Goal: Task Accomplishment & Management: Use online tool/utility

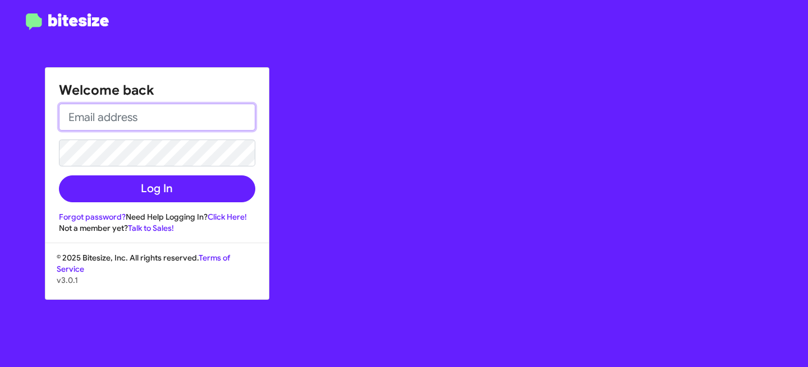
click at [164, 124] on input "email" at bounding box center [157, 117] width 196 height 27
type input "abhishek@bitesize.co"
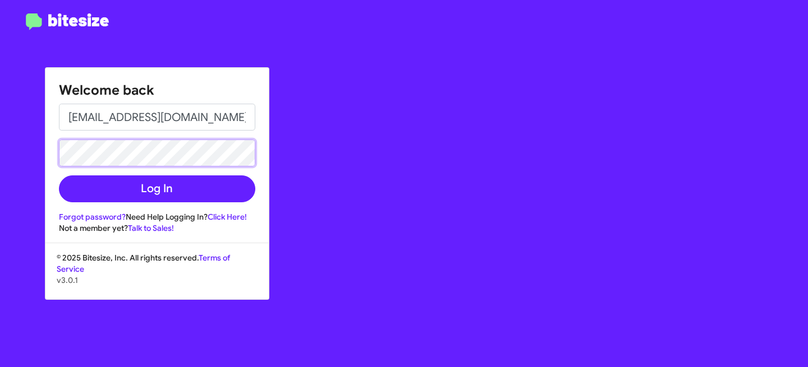
click at [59, 176] on button "Log In" at bounding box center [157, 189] width 196 height 27
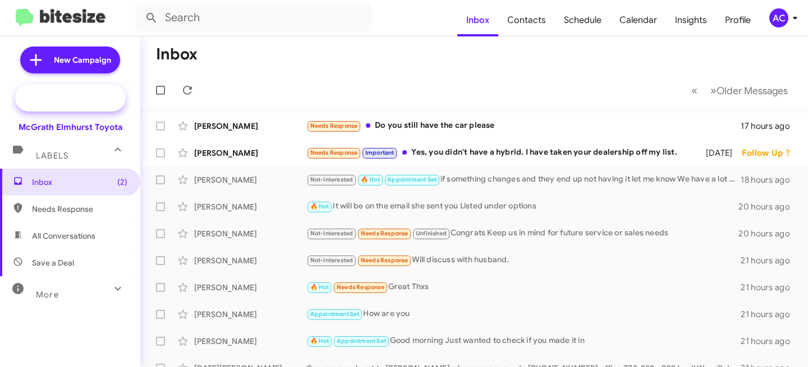
click at [66, 90] on span "Special Campaign" at bounding box center [70, 98] width 110 height 27
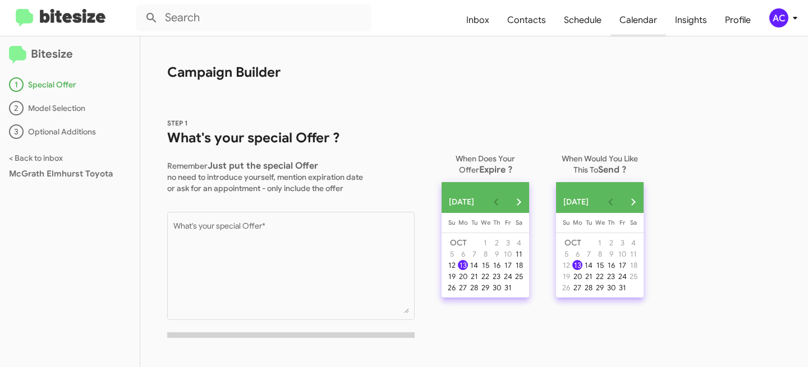
click at [633, 27] on span "Calendar" at bounding box center [638, 20] width 56 height 33
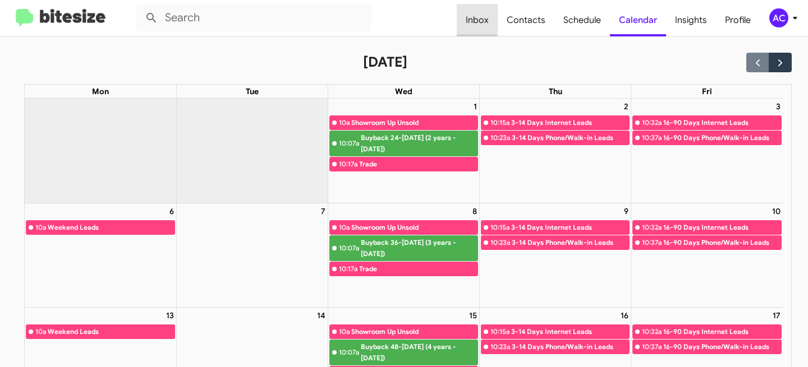
click at [480, 17] on span "Inbox" at bounding box center [476, 20] width 41 height 33
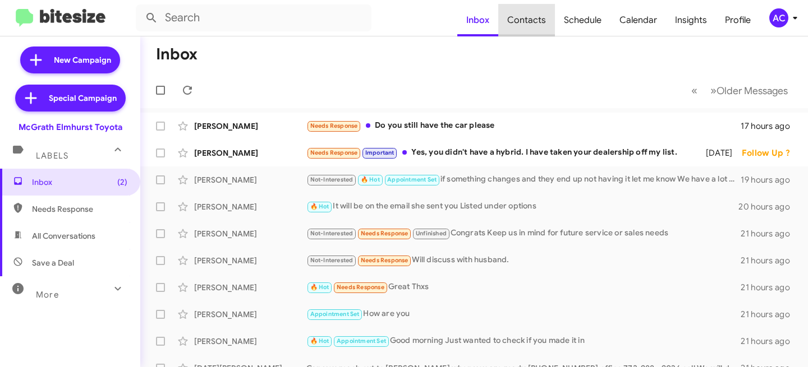
click at [550, 24] on span "Contacts" at bounding box center [526, 20] width 57 height 33
type input "in:groups"
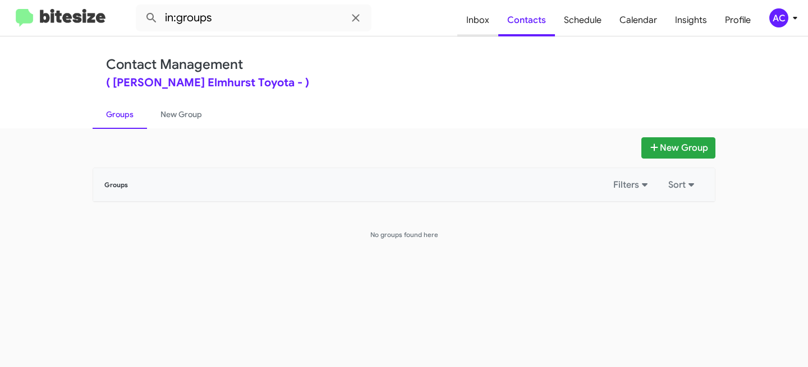
click at [480, 13] on span "Inbox" at bounding box center [477, 20] width 41 height 33
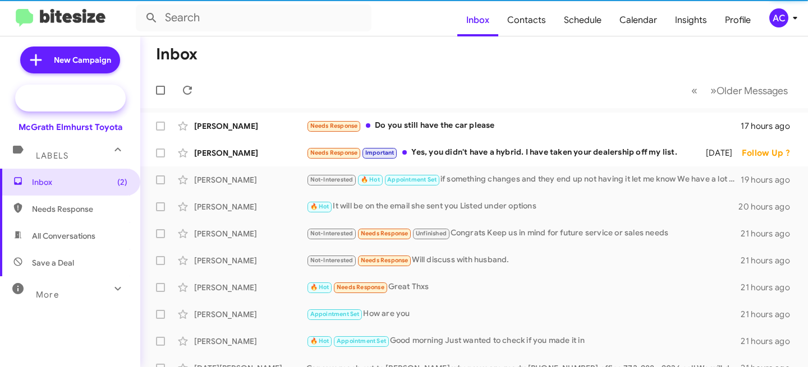
click at [93, 93] on span "Special Campaign" at bounding box center [83, 98] width 68 height 11
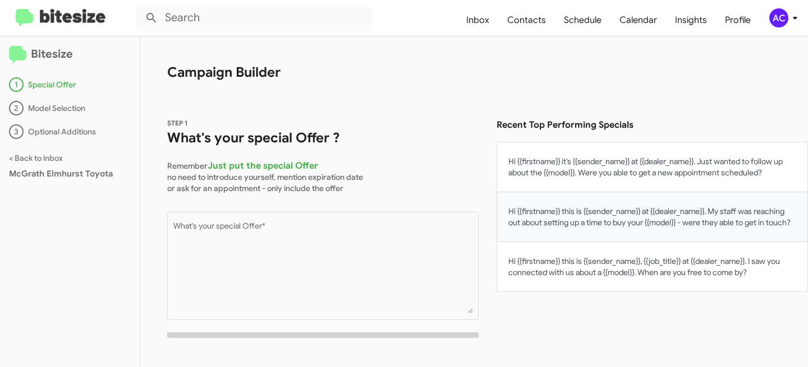
click at [572, 236] on button "Hi {{firstname}} this is {{sender_name}} at {{dealer_name}}. My staff was reach…" at bounding box center [651, 217] width 311 height 50
type textarea "Hi {{firstname}} this is {{sender_name}} at {{dealer_name}}. My staff was reach…"
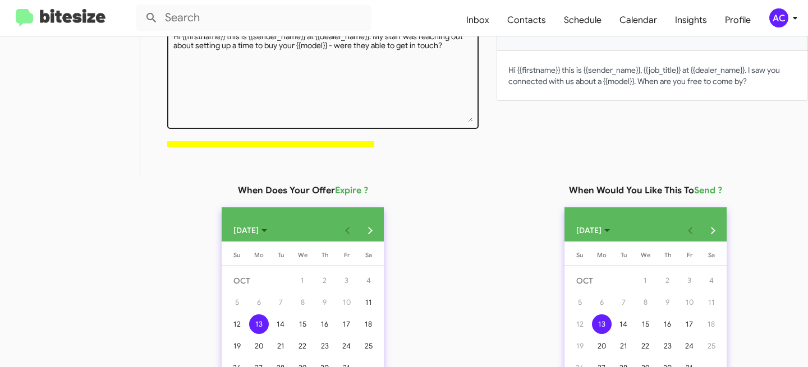
scroll to position [319, 0]
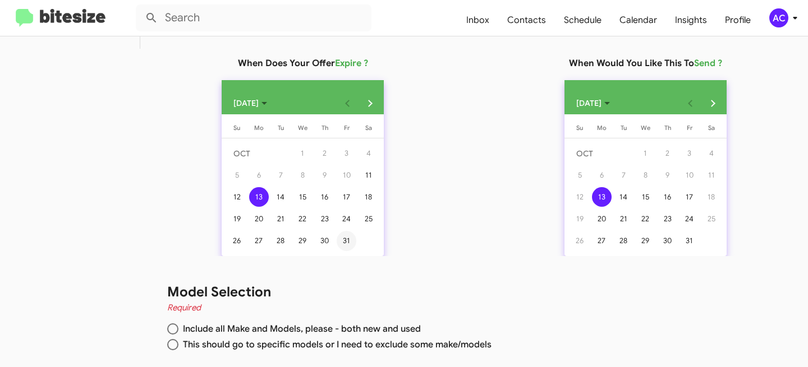
click at [345, 237] on div "31" at bounding box center [346, 241] width 20 height 20
click at [679, 218] on div "24" at bounding box center [689, 219] width 20 height 20
click at [252, 328] on span "Include all Make and Models, please - both new and used" at bounding box center [299, 329] width 242 height 11
click at [178, 328] on input "Include all Make and Models, please - both new and used" at bounding box center [172, 329] width 11 height 11
radio input "true"
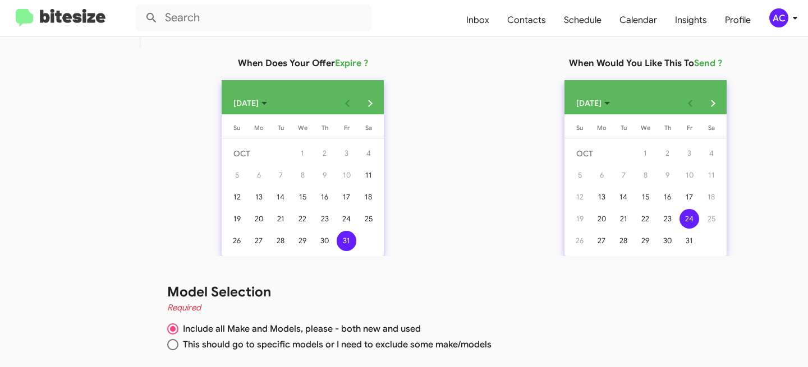
scroll to position [370, 0]
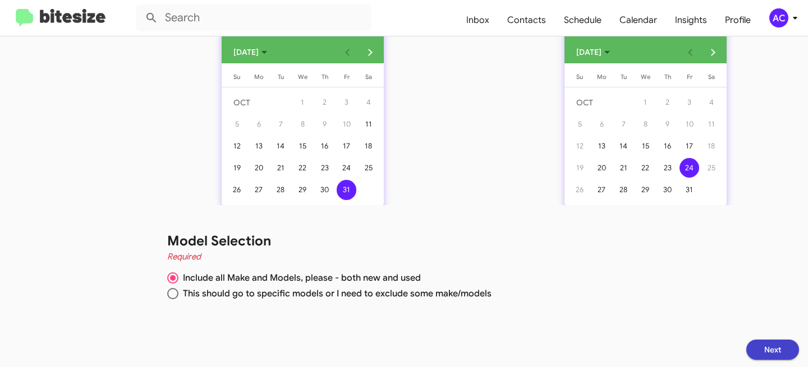
click at [747, 348] on button "Next" at bounding box center [772, 350] width 53 height 20
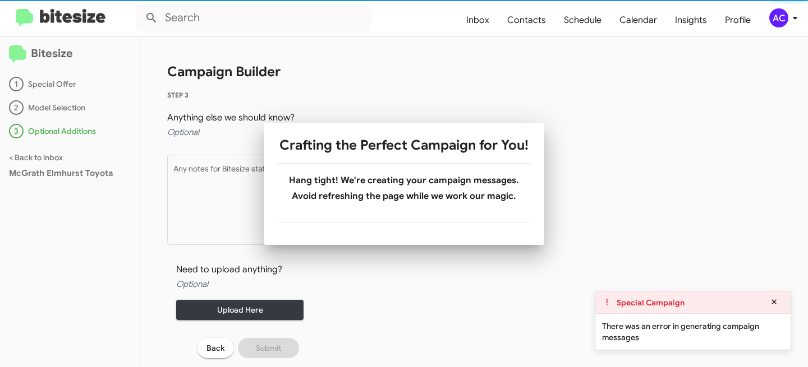
scroll to position [1, 0]
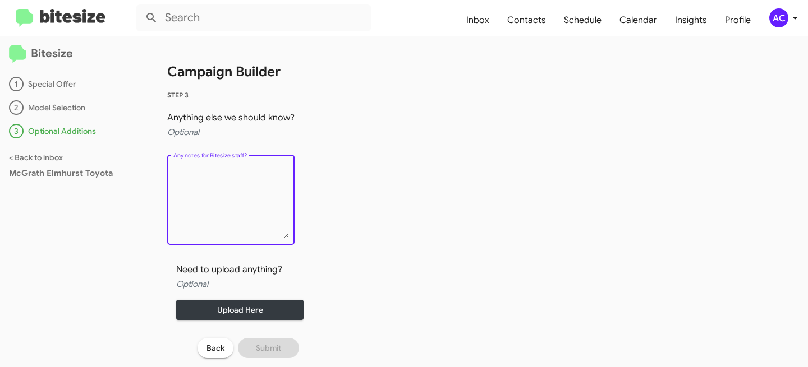
click at [236, 206] on textarea "Any notes for Bitesize staff?" at bounding box center [231, 201] width 116 height 73
type textarea "s"
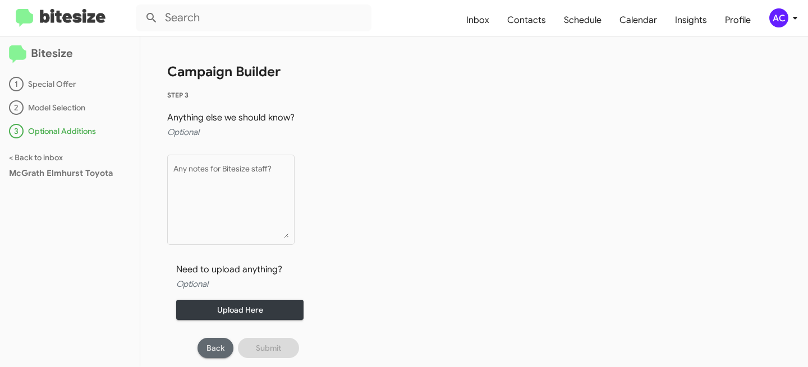
click at [218, 348] on span "Back" at bounding box center [215, 348] width 18 height 20
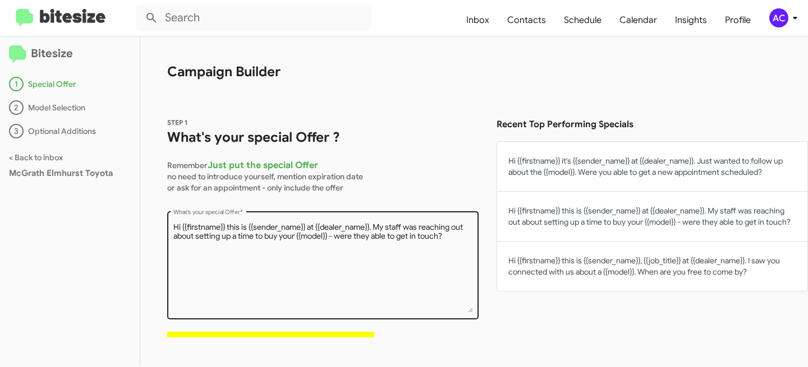
scroll to position [370, 0]
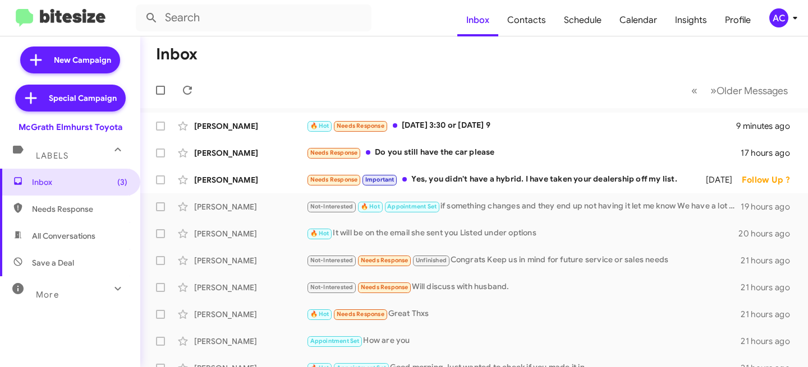
click at [781, 13] on div "AC" at bounding box center [778, 17] width 19 height 19
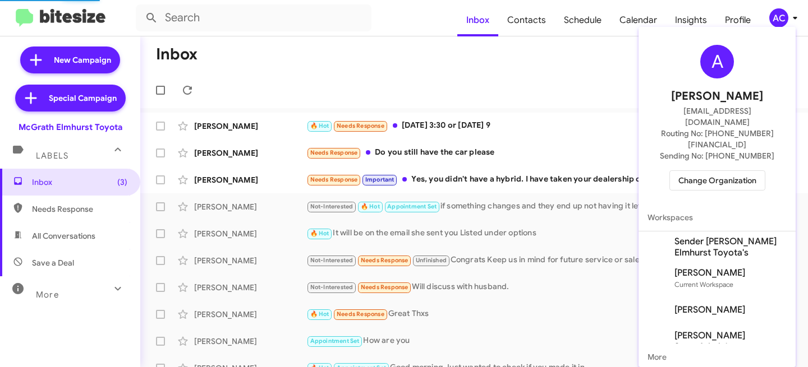
click at [724, 147] on div "A Abhishek Chawla abhishek@bitesize.co Routing No: +1 (630) 782-2296 Sending No…" at bounding box center [716, 117] width 157 height 173
click at [723, 171] on span "Change Organization" at bounding box center [717, 180] width 78 height 19
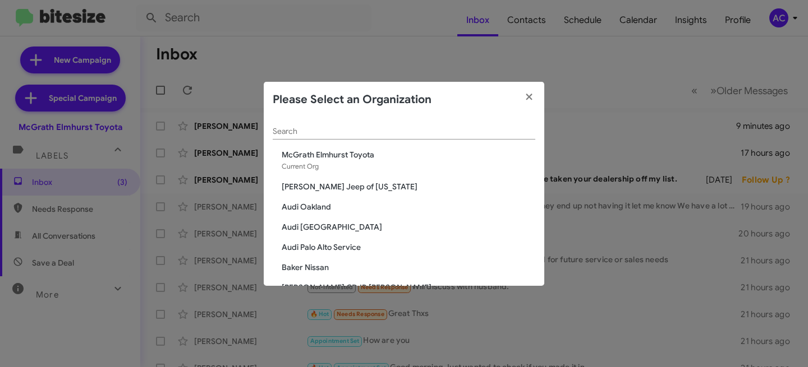
click at [298, 126] on div "Search" at bounding box center [404, 129] width 262 height 22
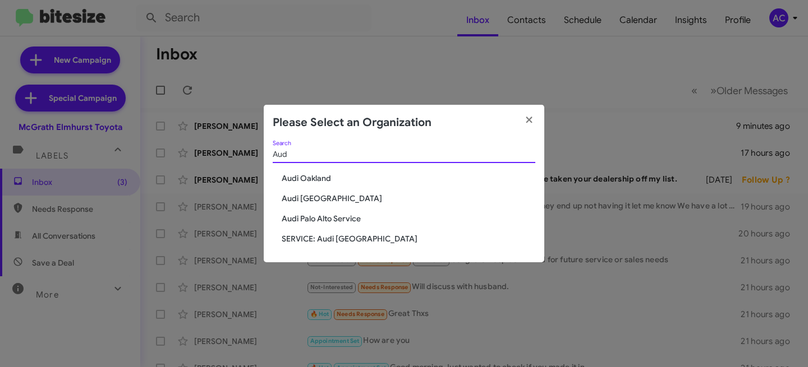
type input "Aud"
click at [321, 179] on span "Audi Oakland" at bounding box center [408, 178] width 253 height 11
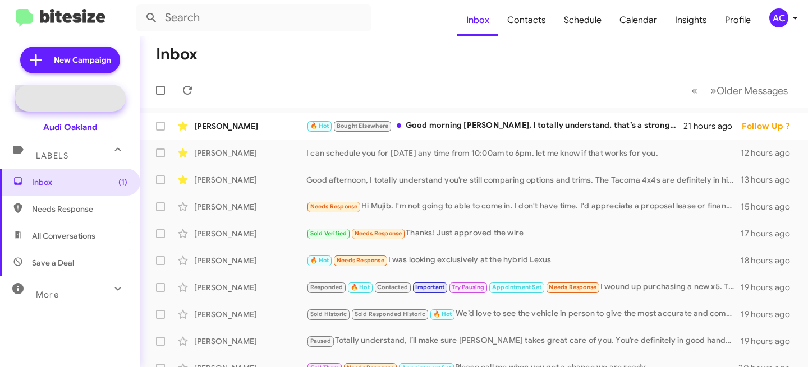
click at [79, 87] on span "Special Campaign" at bounding box center [70, 98] width 110 height 27
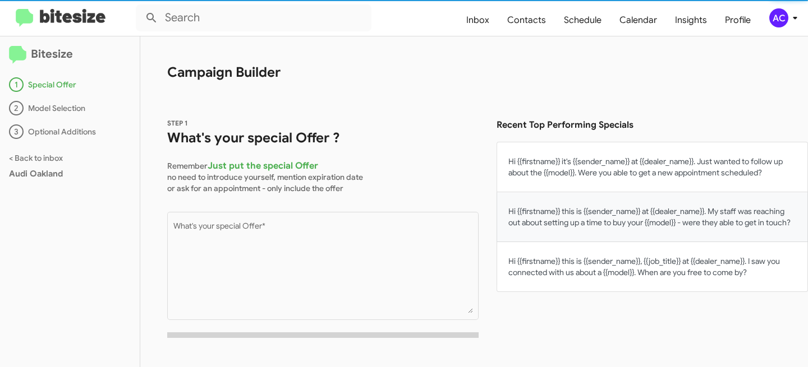
click at [650, 223] on button "Hi {{firstname}} this is {{sender_name}} at {{dealer_name}}. My staff was reach…" at bounding box center [651, 217] width 311 height 50
type textarea "Hi {{firstname}} this is {{sender_name}} at {{dealer_name}}. My staff was reach…"
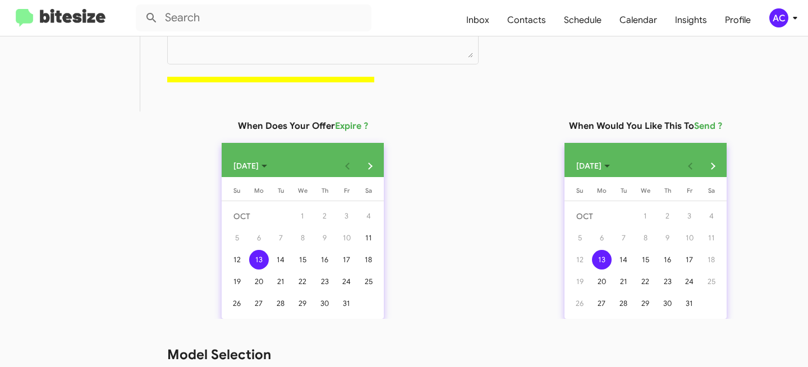
scroll to position [370, 0]
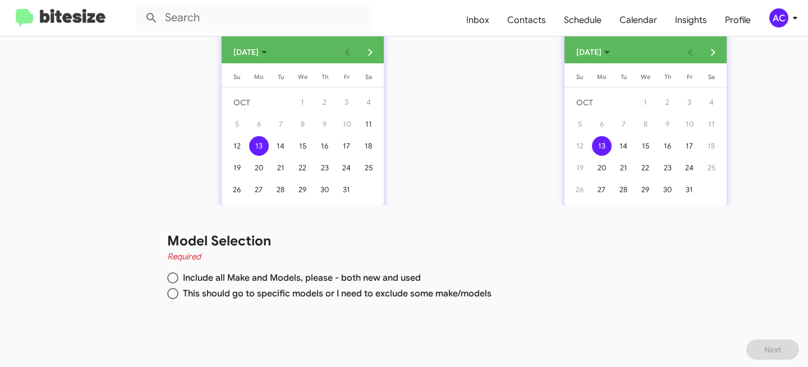
drag, startPoint x: 341, startPoint y: 187, endPoint x: 465, endPoint y: 179, distance: 124.7
click at [341, 187] on div "31" at bounding box center [346, 190] width 20 height 20
click at [679, 168] on div "24" at bounding box center [689, 168] width 20 height 20
click at [244, 270] on div "Model Selection Required Include all Make and Models, please - both new and use…" at bounding box center [473, 268] width 667 height 126
click at [245, 273] on span "Include all Make and Models, please - both new and used" at bounding box center [299, 278] width 242 height 11
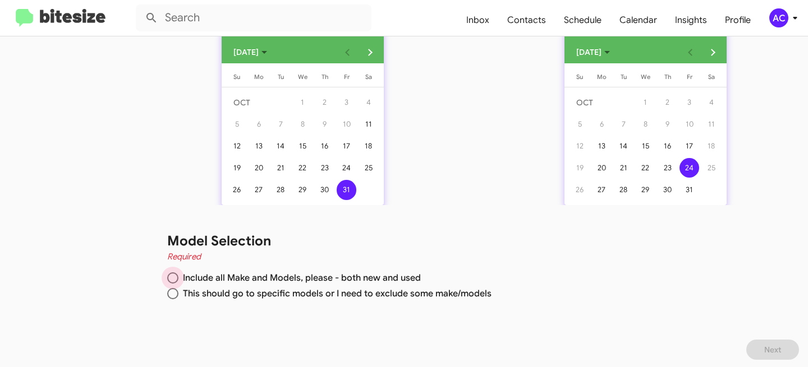
click at [178, 273] on input "Include all Make and Models, please - both new and used" at bounding box center [172, 278] width 11 height 11
radio input "true"
click at [764, 352] on span "Next" at bounding box center [772, 350] width 17 height 20
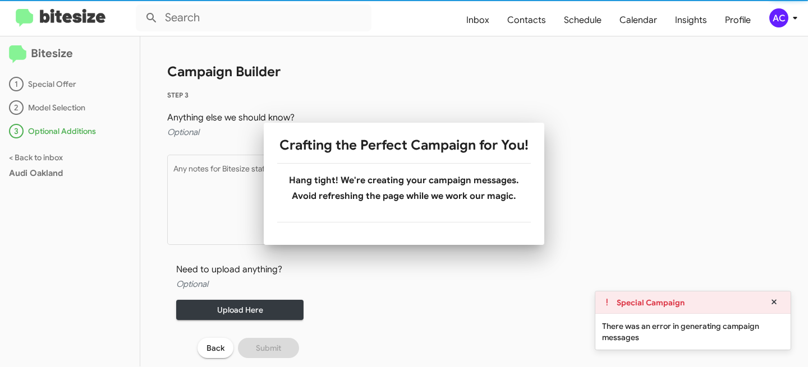
scroll to position [1, 0]
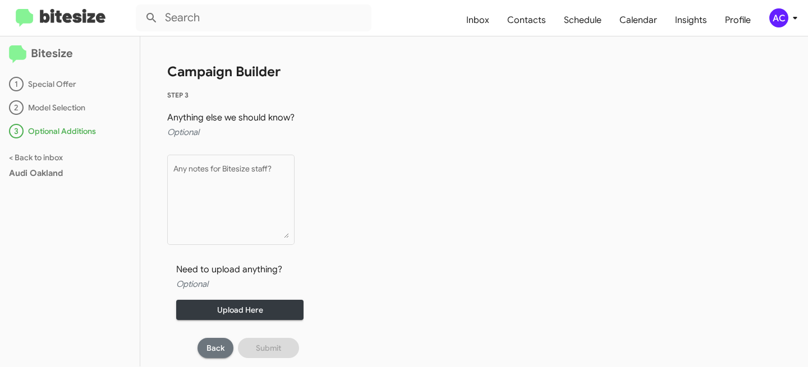
click at [214, 352] on span "Back" at bounding box center [215, 348] width 18 height 20
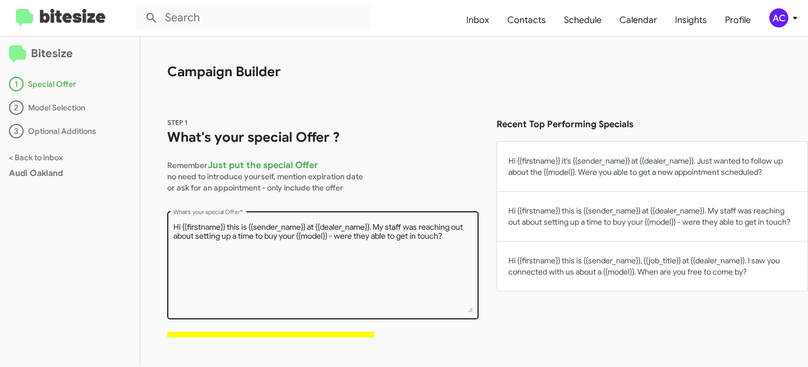
scroll to position [370, 0]
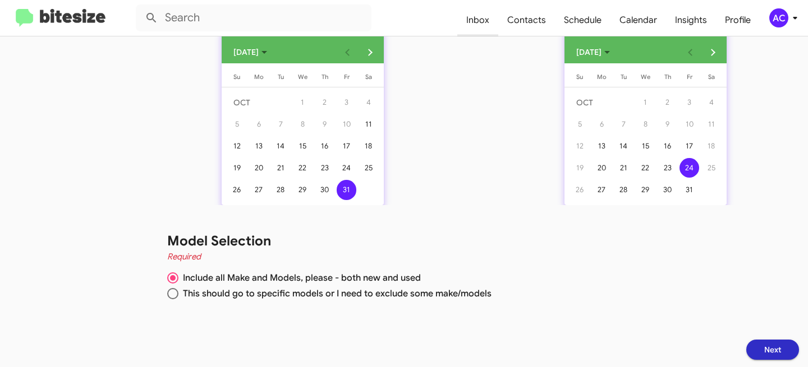
click at [482, 22] on span "Inbox" at bounding box center [477, 20] width 41 height 33
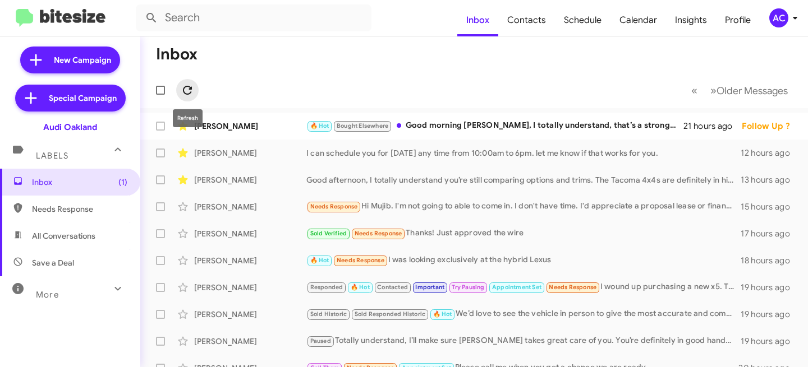
click at [187, 88] on icon at bounding box center [187, 90] width 13 height 13
click at [781, 23] on div "AC" at bounding box center [778, 17] width 19 height 19
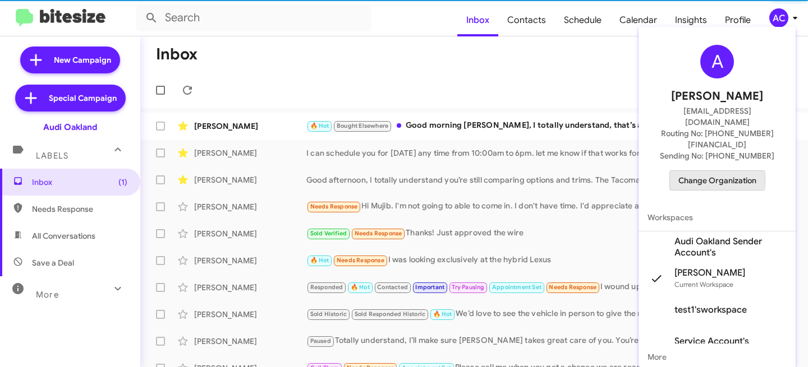
click at [705, 171] on span "Change Organization" at bounding box center [717, 180] width 78 height 19
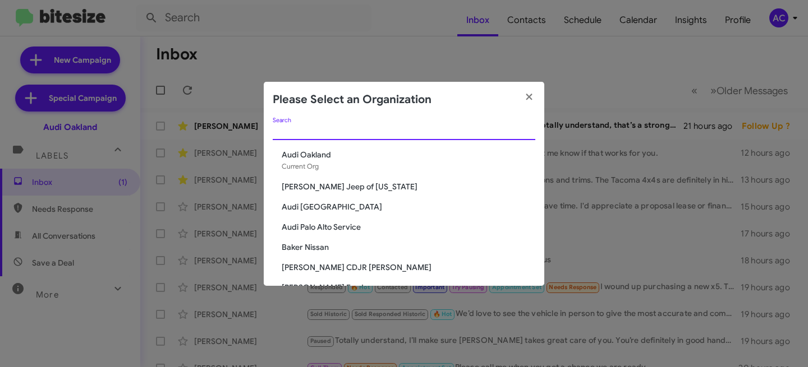
click at [320, 132] on input "Search" at bounding box center [404, 131] width 262 height 9
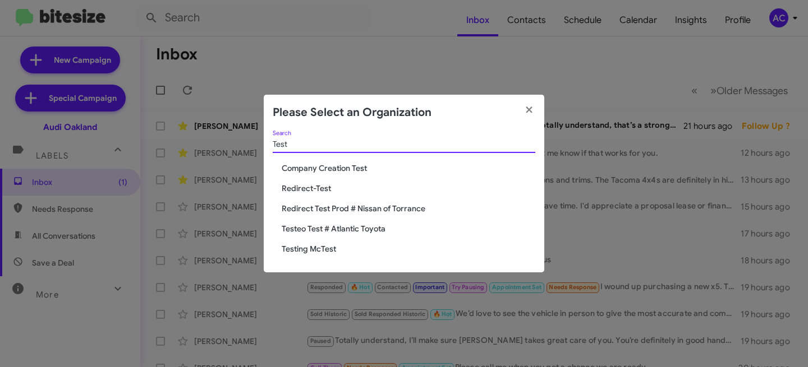
type input "Test"
click at [343, 205] on span "Redirect Test Prod # Nissan of Torrance" at bounding box center [408, 208] width 253 height 11
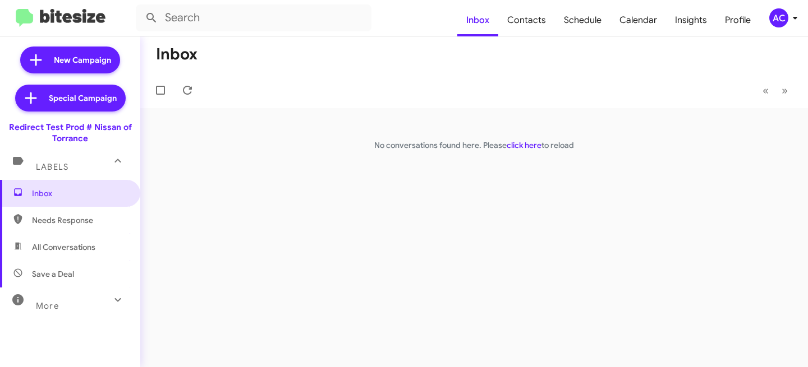
click at [89, 301] on div "More" at bounding box center [59, 301] width 100 height 21
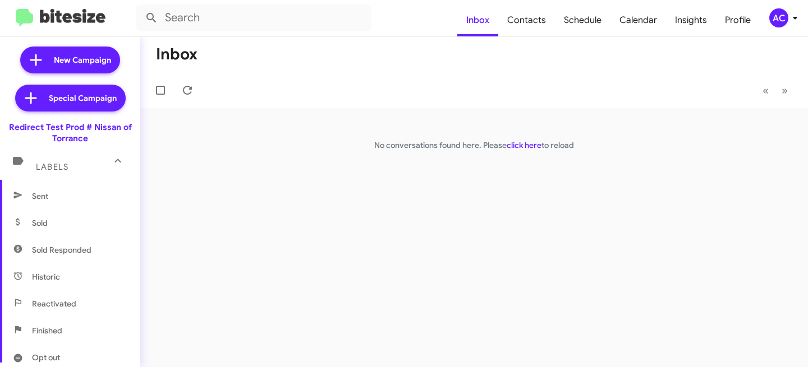
scroll to position [195, 0]
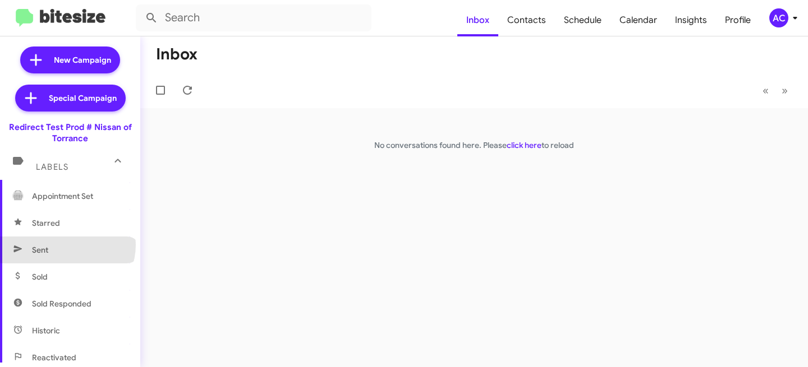
click at [67, 245] on span "Sent" at bounding box center [70, 250] width 140 height 27
type input "in:sent"
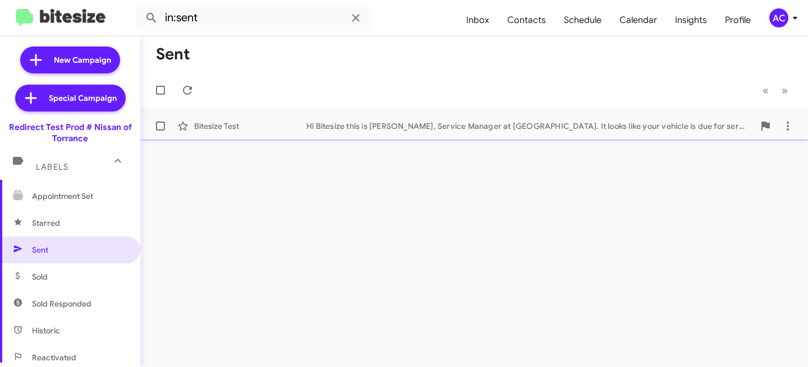
click at [368, 124] on div "Hi Bitesize this is [PERSON_NAME], Service Manager at [GEOGRAPHIC_DATA]. It loo…" at bounding box center [530, 126] width 448 height 11
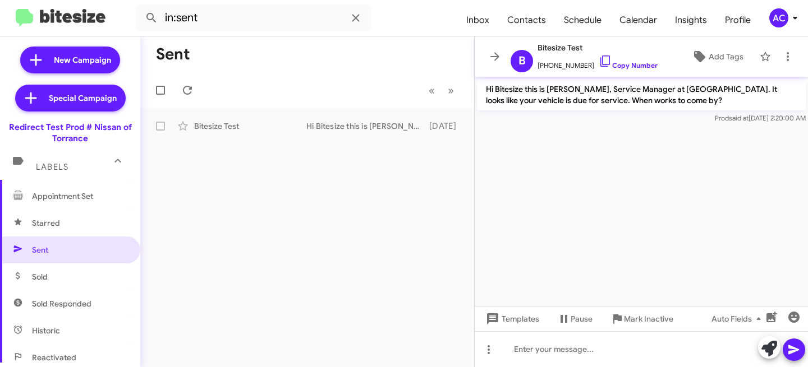
click at [778, 18] on div "AC" at bounding box center [778, 17] width 19 height 19
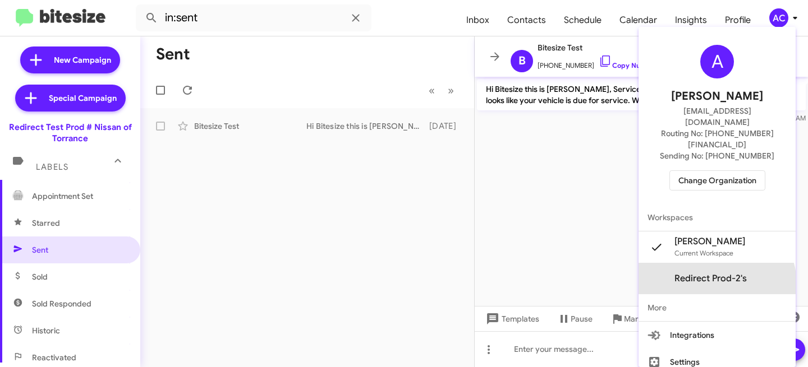
click at [728, 263] on span "Redirect Prod-2's" at bounding box center [716, 278] width 157 height 31
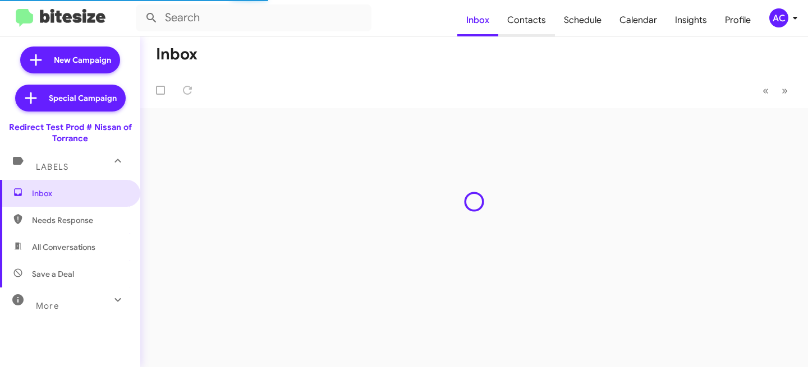
click at [530, 26] on span "Contacts" at bounding box center [526, 20] width 57 height 33
type input "in:groups"
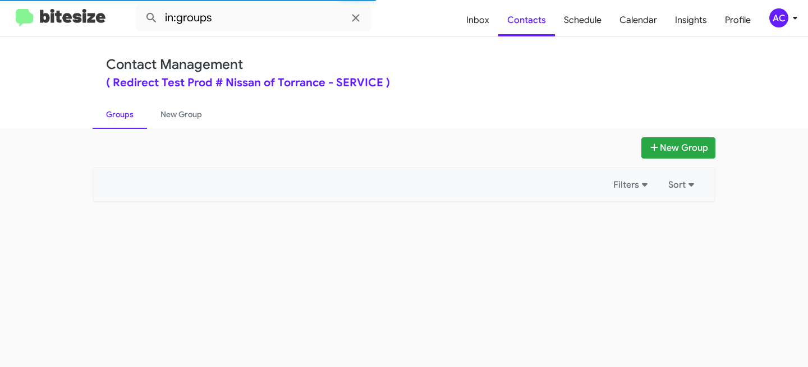
click at [783, 17] on div "AC" at bounding box center [778, 17] width 19 height 19
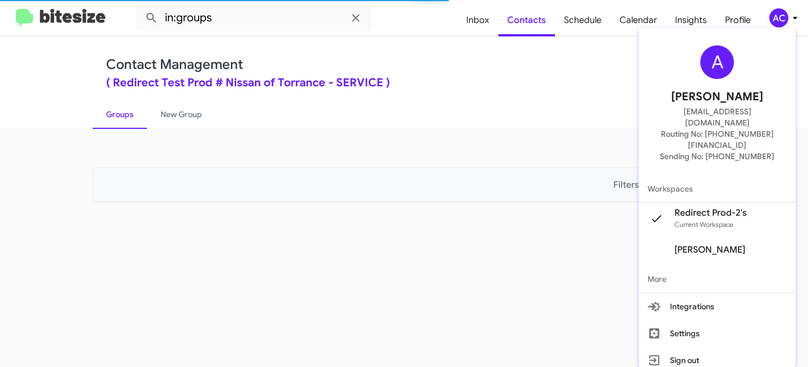
click at [391, 116] on div at bounding box center [404, 183] width 808 height 367
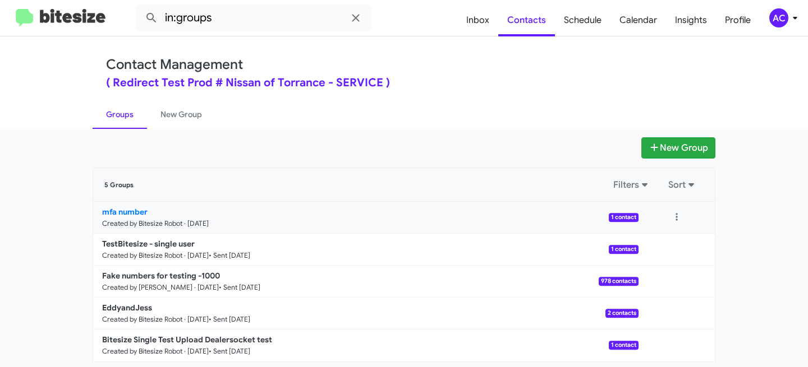
click at [174, 224] on small "Created by Bitesize Robot · Jun 27, 2025" at bounding box center [155, 223] width 107 height 9
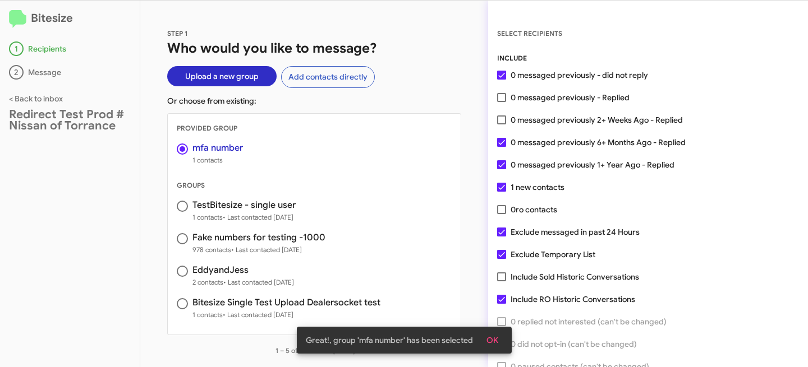
scroll to position [58, 0]
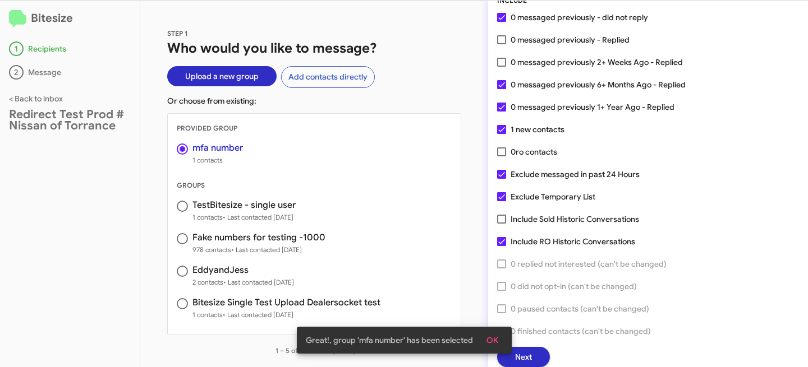
click at [529, 359] on span "Next" at bounding box center [523, 357] width 17 height 20
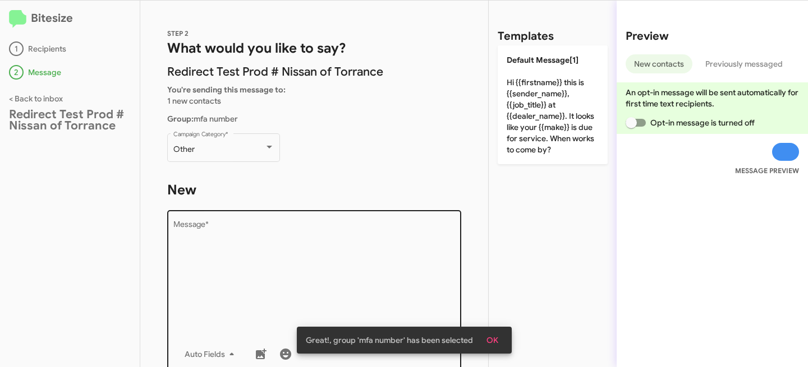
click at [307, 253] on textarea "Message *" at bounding box center [314, 278] width 282 height 114
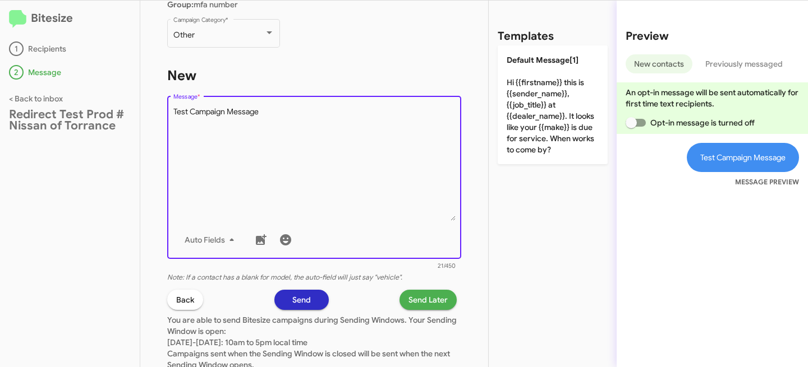
scroll to position [219, 0]
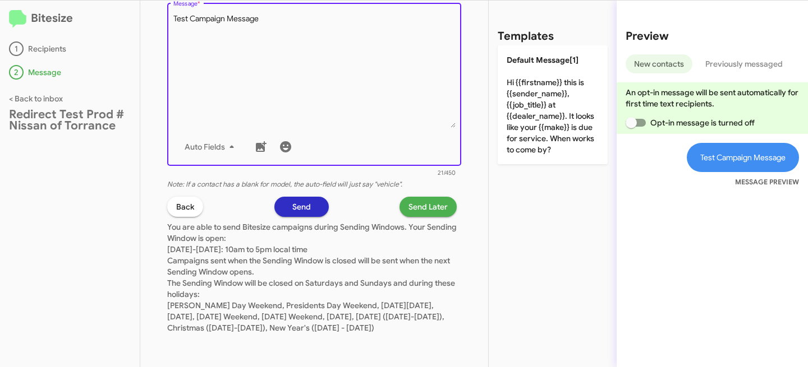
type textarea "Test Campaign Message"
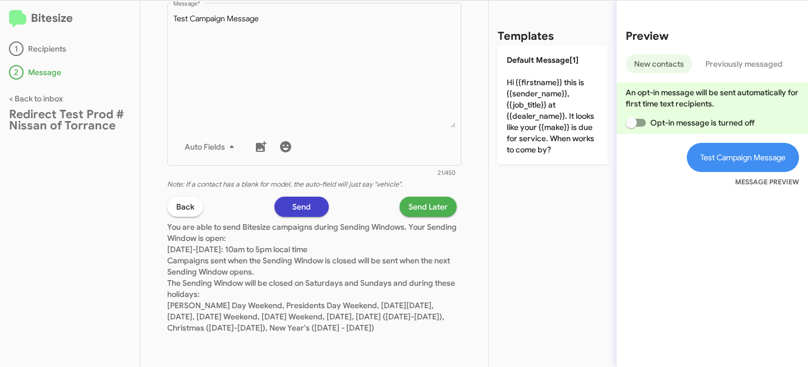
click at [300, 202] on span "Send" at bounding box center [301, 207] width 19 height 20
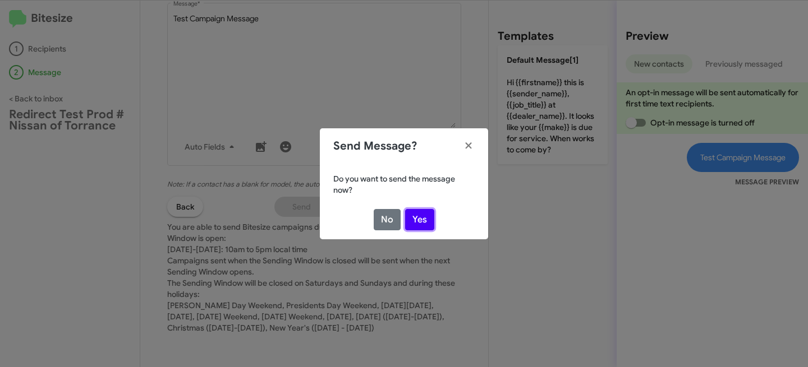
click at [430, 219] on button "Yes" at bounding box center [419, 219] width 29 height 21
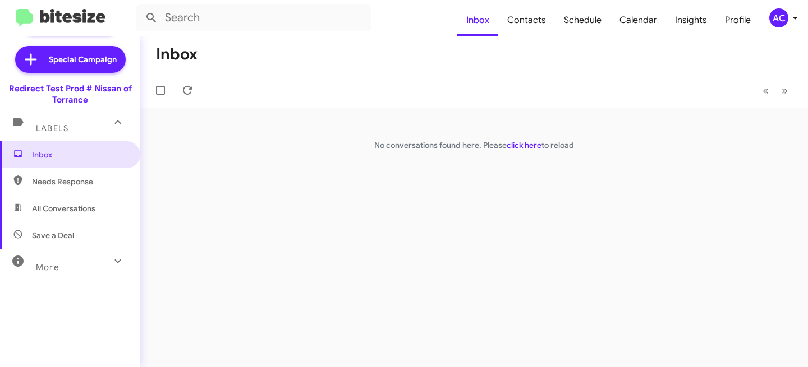
scroll to position [47, 0]
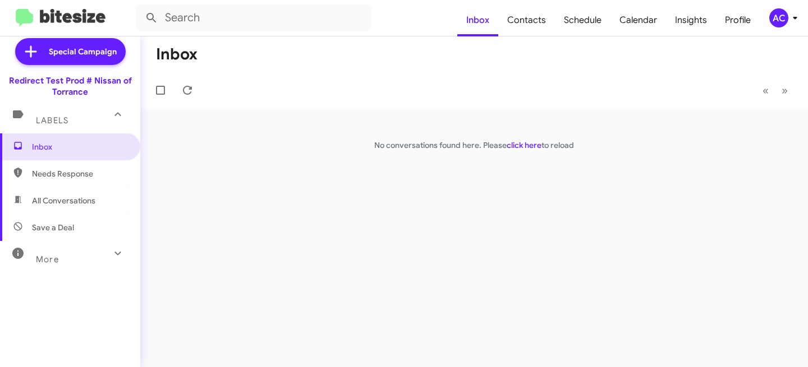
click at [81, 256] on div "More" at bounding box center [59, 255] width 100 height 21
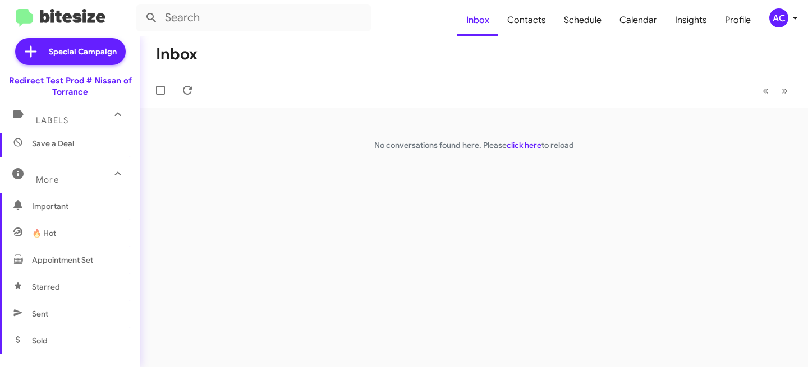
scroll to position [185, 0]
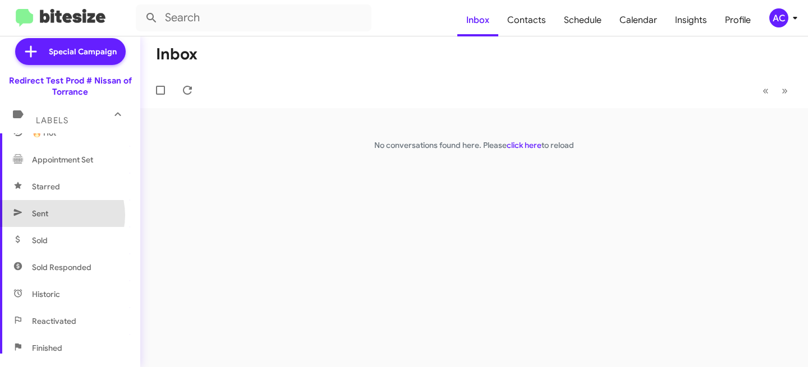
click at [52, 215] on span "Sent" at bounding box center [70, 213] width 140 height 27
type input "in:sent"
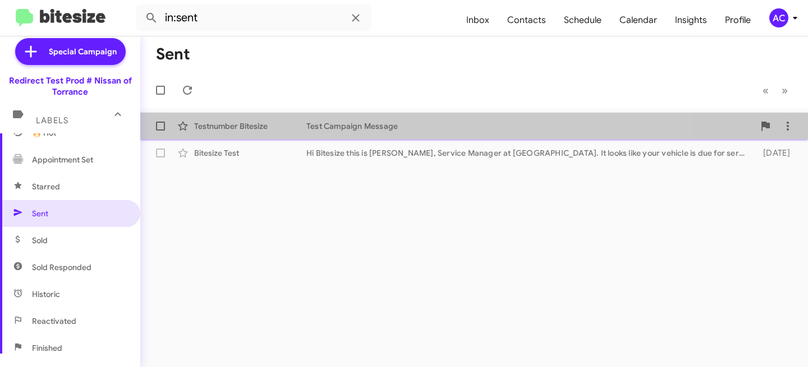
click at [394, 128] on div "Test Campaign Message" at bounding box center [530, 126] width 448 height 11
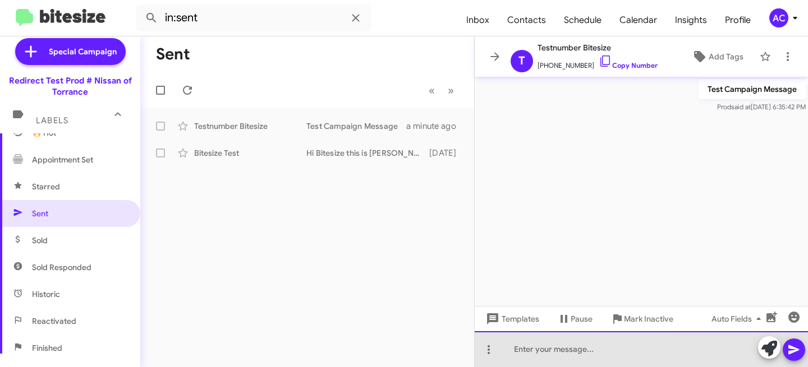
click at [528, 349] on div at bounding box center [640, 349] width 333 height 36
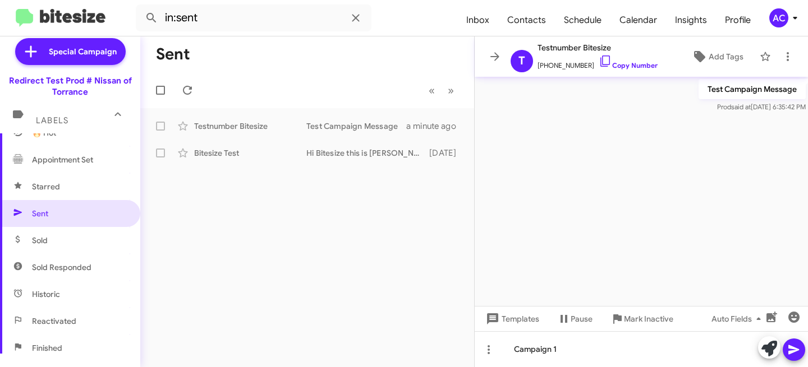
click at [794, 347] on icon at bounding box center [793, 349] width 13 height 13
